Goal: Transaction & Acquisition: Download file/media

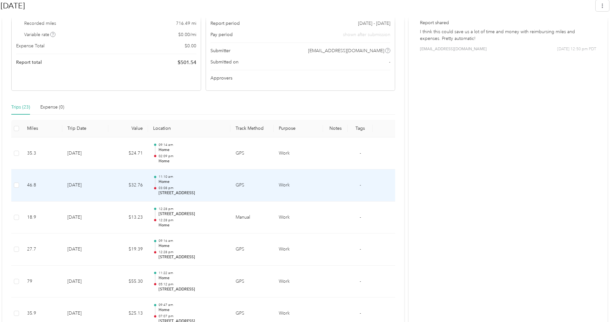
scroll to position [161, 0]
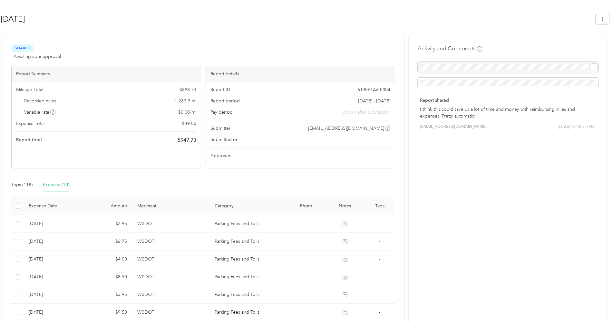
scroll to position [97, 0]
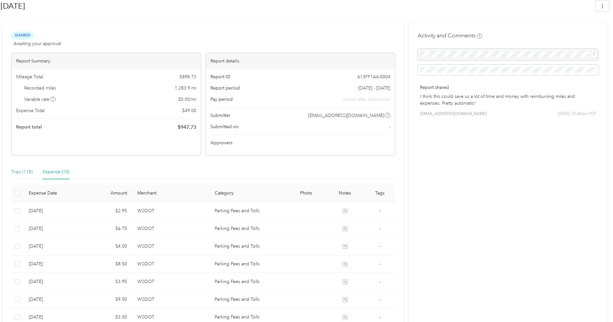
click at [17, 172] on div "Trips (118)" at bounding box center [21, 172] width 21 height 7
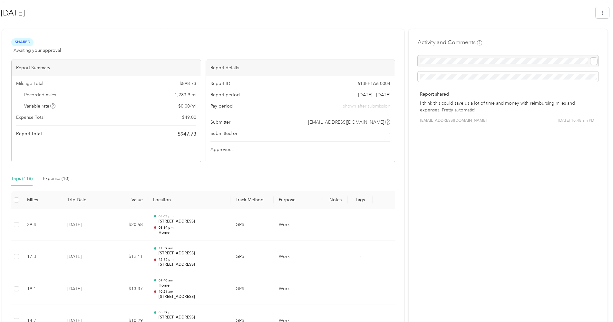
scroll to position [32, 0]
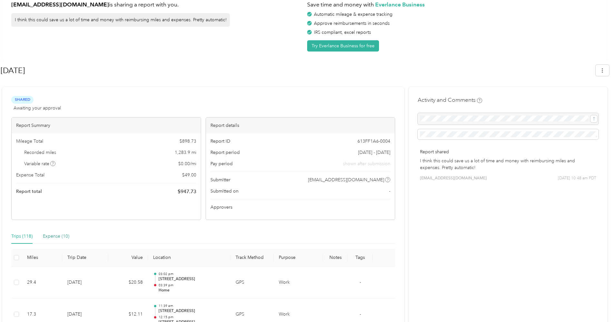
click at [60, 236] on div "Expense (10)" at bounding box center [56, 236] width 26 height 7
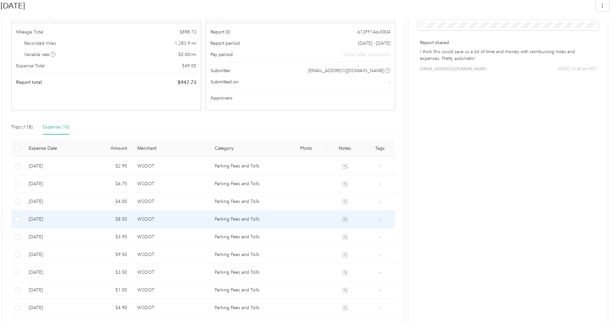
scroll to position [46, 0]
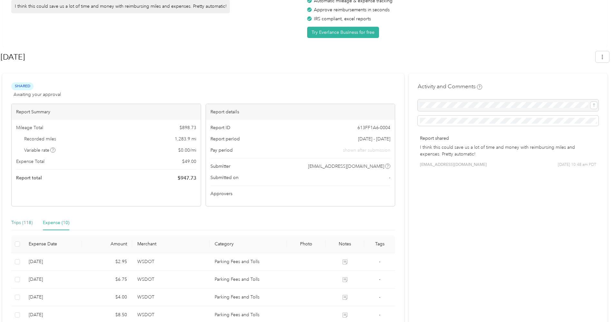
click at [26, 223] on div "Trips (118)" at bounding box center [21, 223] width 21 height 7
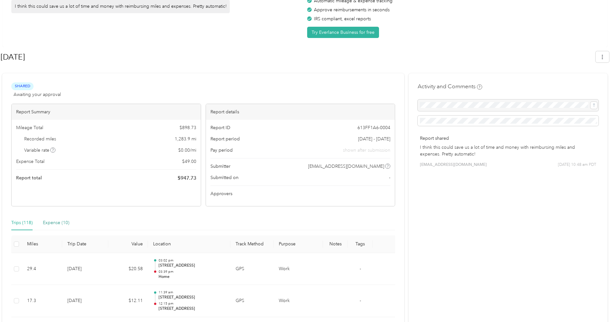
click at [49, 223] on div "Expense (10)" at bounding box center [56, 223] width 26 height 7
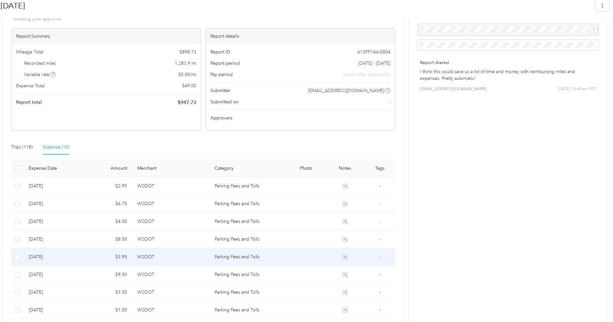
scroll to position [110, 0]
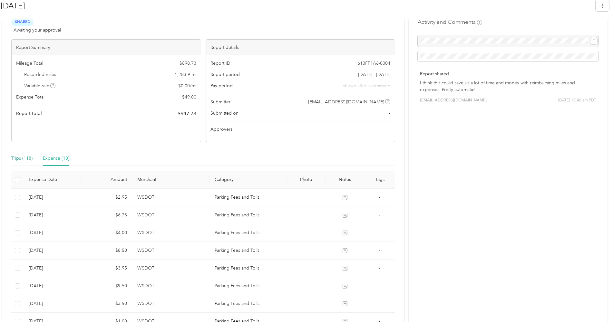
click at [21, 158] on div "Trips (118)" at bounding box center [21, 158] width 21 height 7
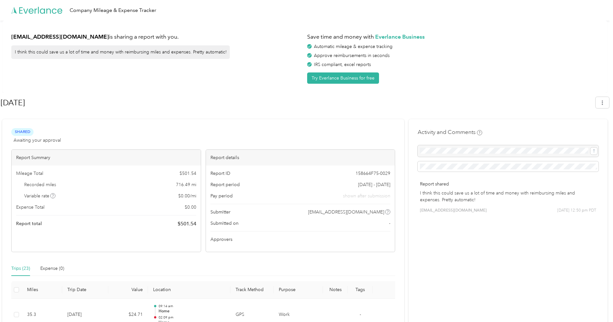
click at [603, 104] on icon "button" at bounding box center [602, 103] width 5 height 5
click at [586, 130] on span "Download" at bounding box center [587, 133] width 21 height 7
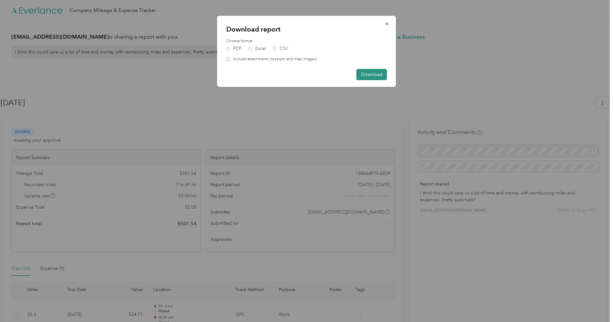
click at [380, 75] on button "Download" at bounding box center [372, 74] width 31 height 11
